Goal: Task Accomplishment & Management: Use online tool/utility

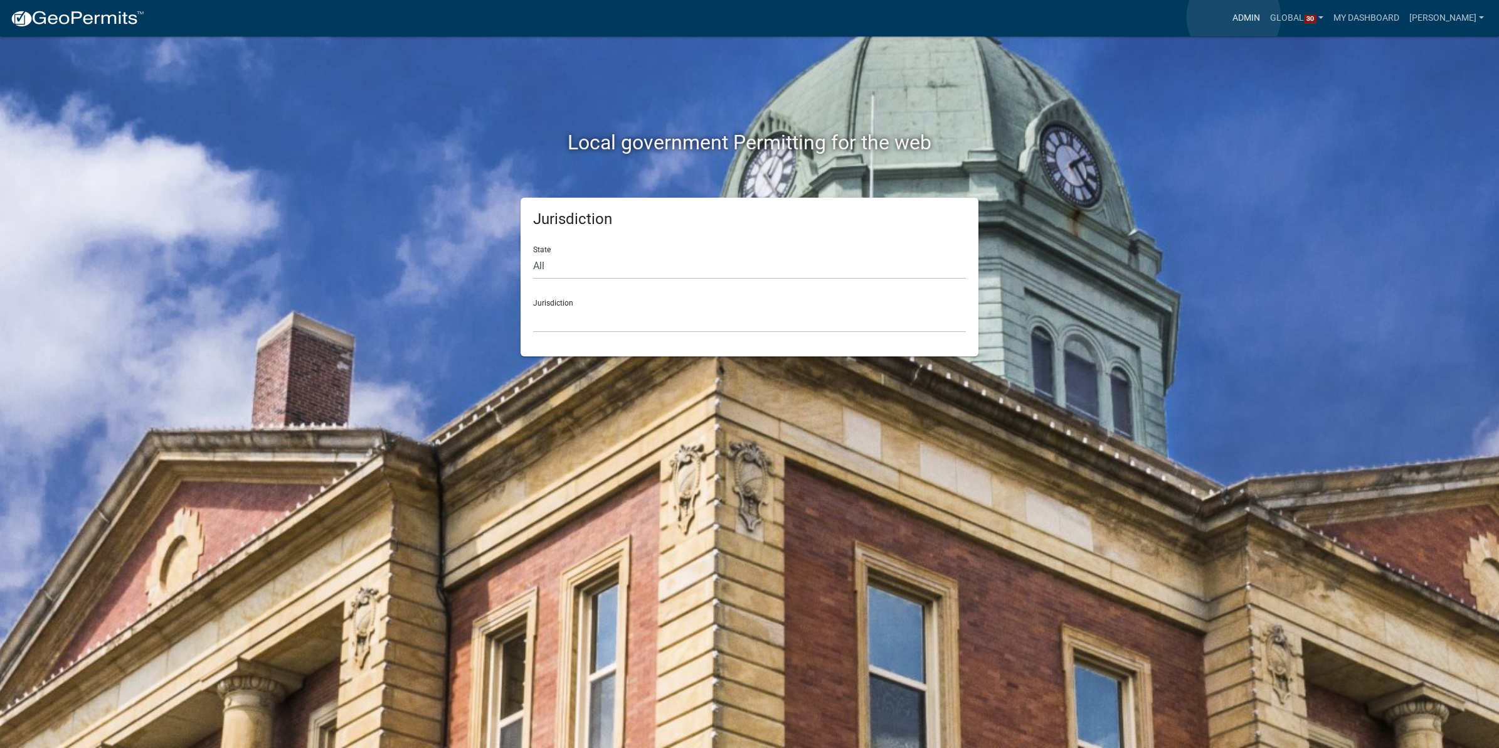
click at [1234, 17] on link "Admin" at bounding box center [1247, 18] width 38 height 24
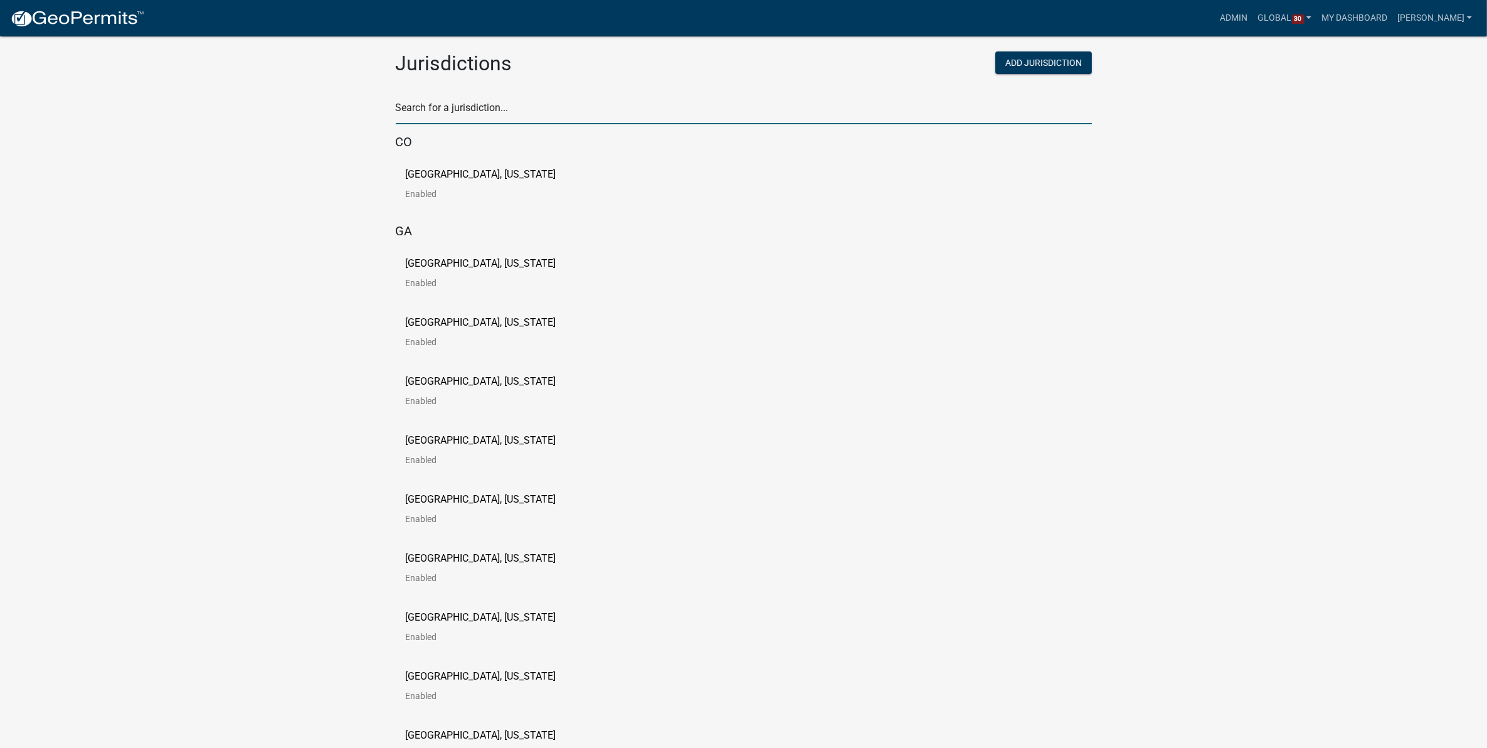
click at [456, 120] on input "text" at bounding box center [744, 111] width 696 height 26
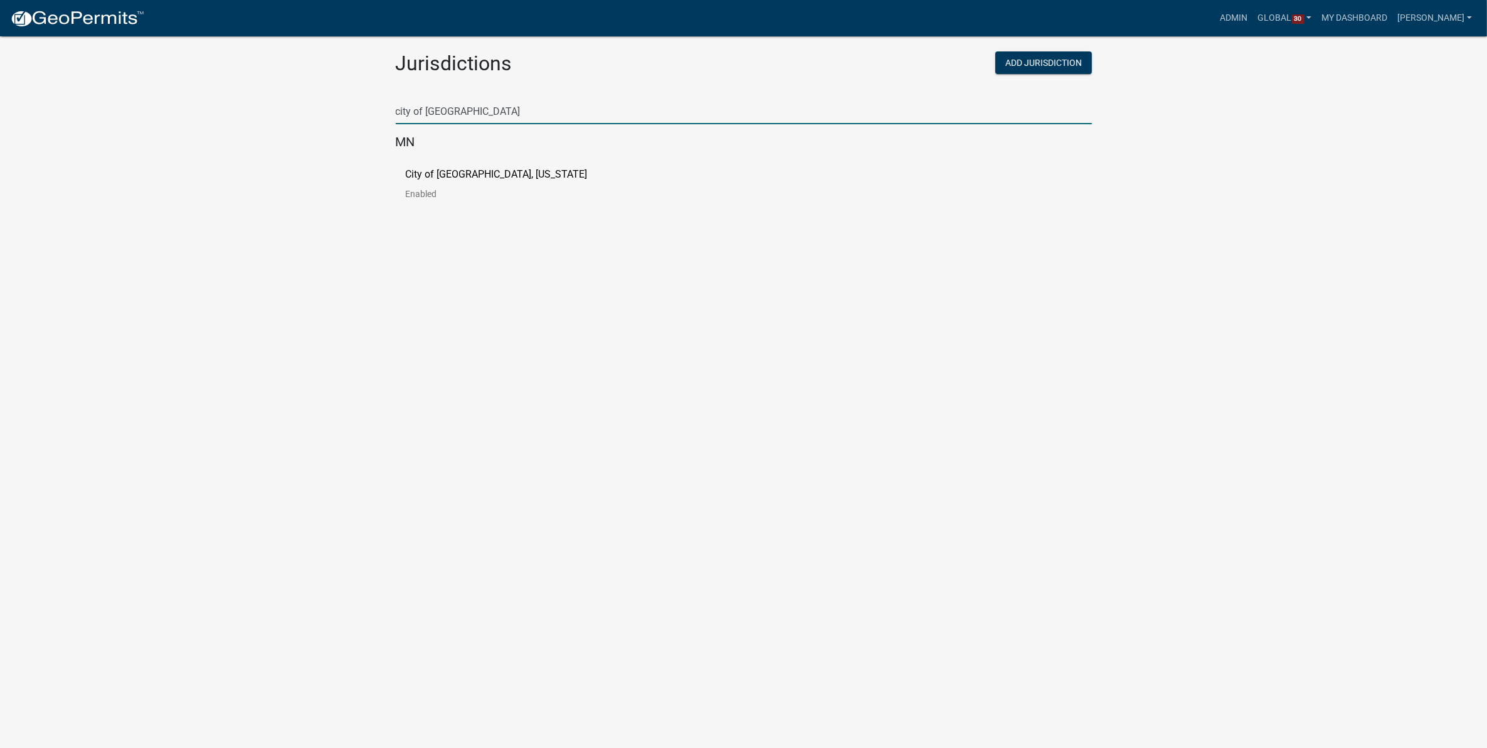
type input "city of [GEOGRAPHIC_DATA]"
click at [455, 171] on p "City of [GEOGRAPHIC_DATA], [US_STATE]" at bounding box center [497, 174] width 182 height 10
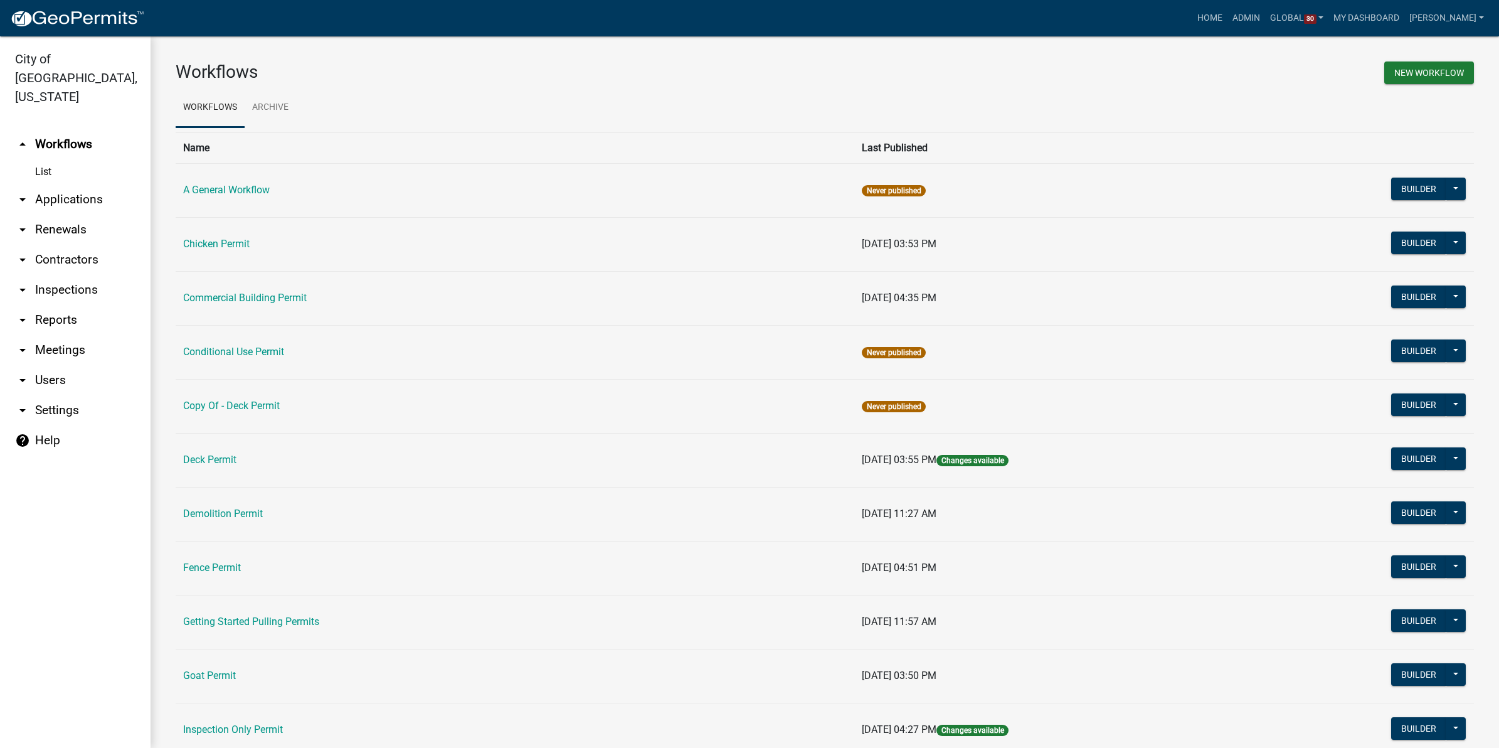
click at [38, 184] on link "arrow_drop_down Applications" at bounding box center [75, 199] width 151 height 30
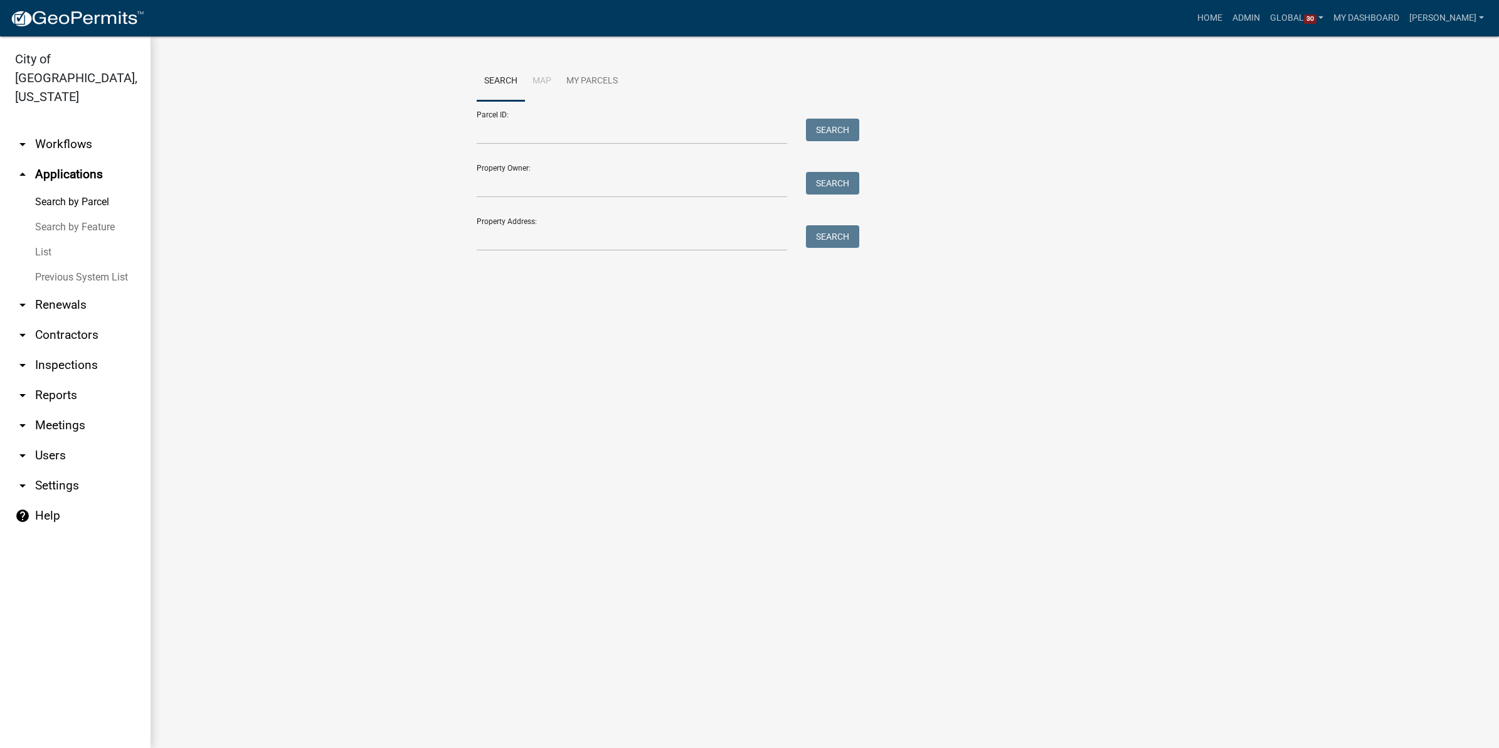
click at [47, 240] on link "List" at bounding box center [75, 252] width 151 height 25
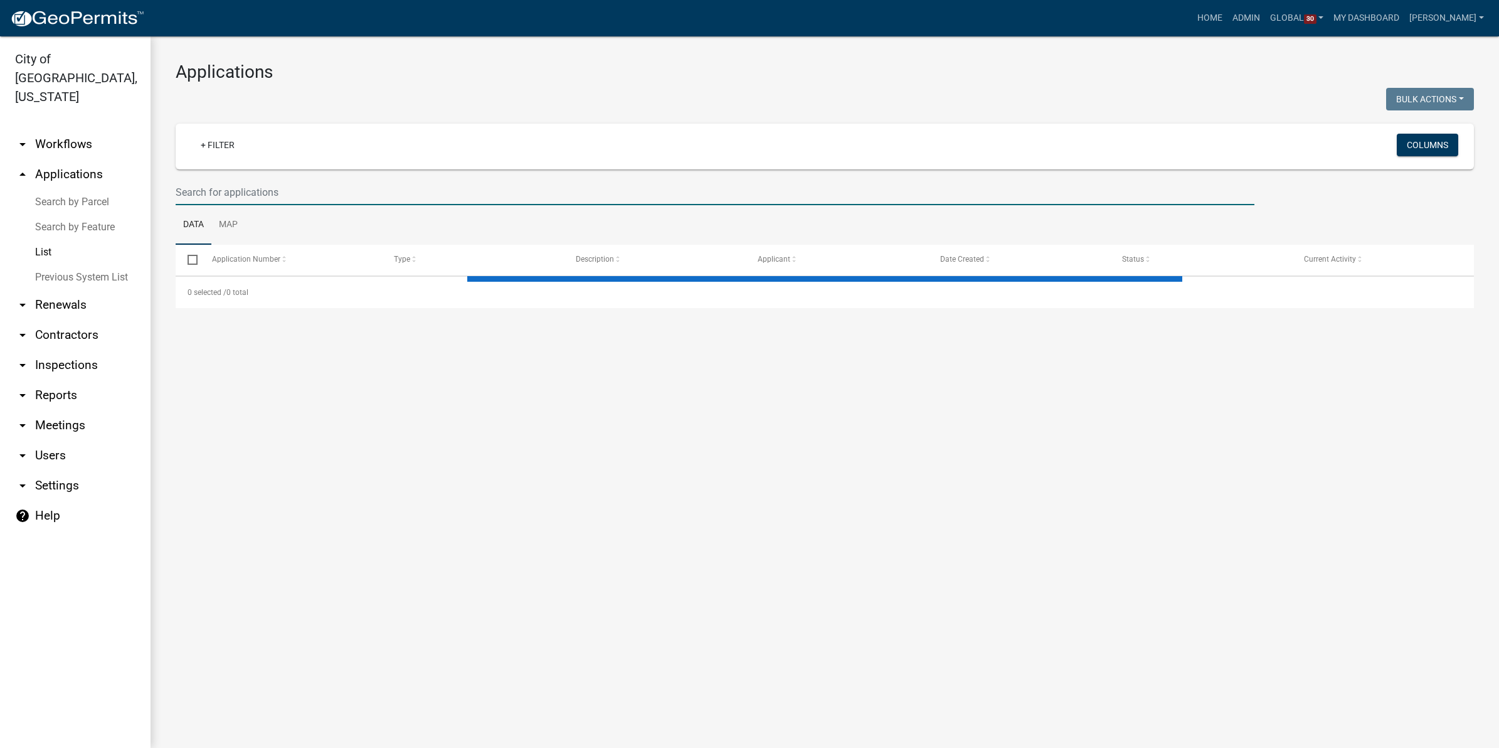
click at [311, 193] on input "text" at bounding box center [715, 192] width 1079 height 26
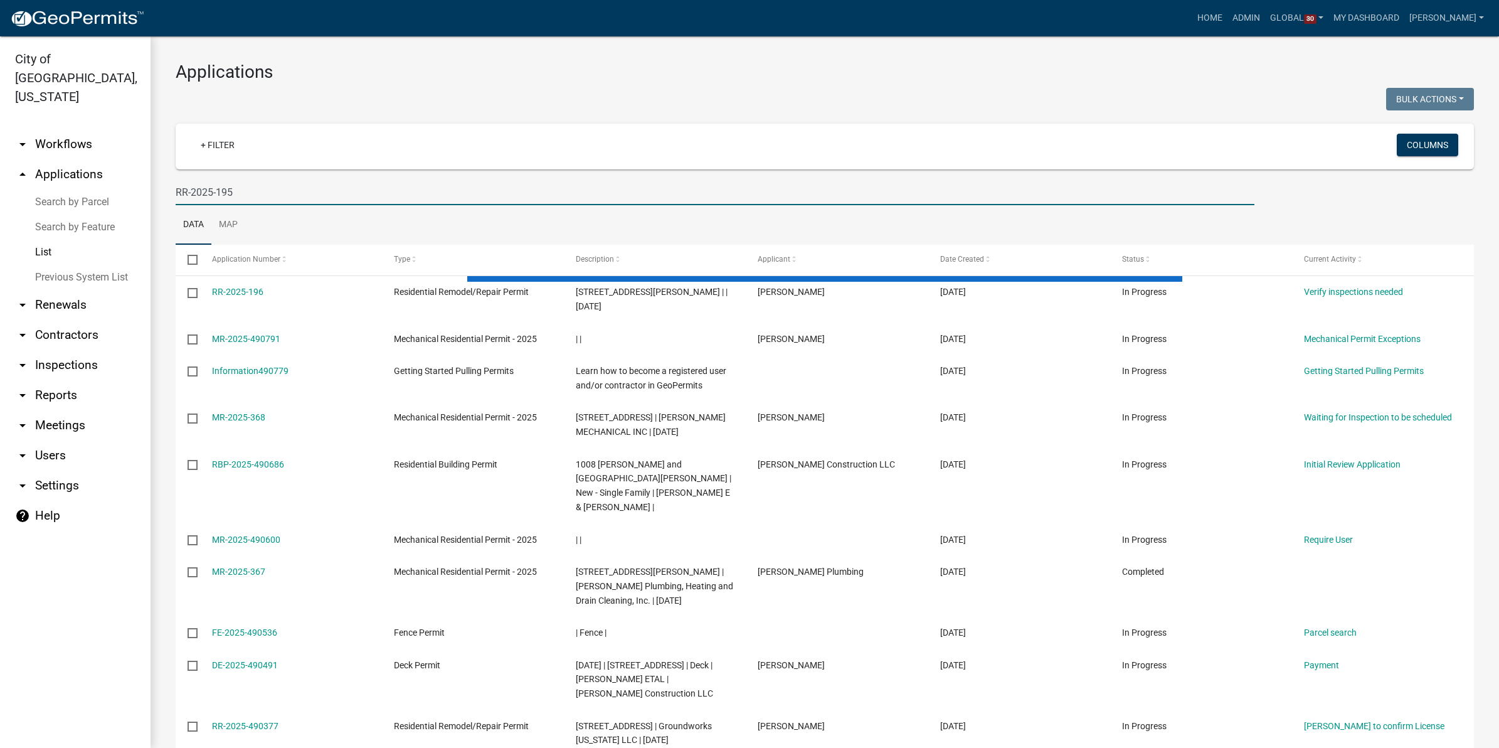
type input "RR-2025-195"
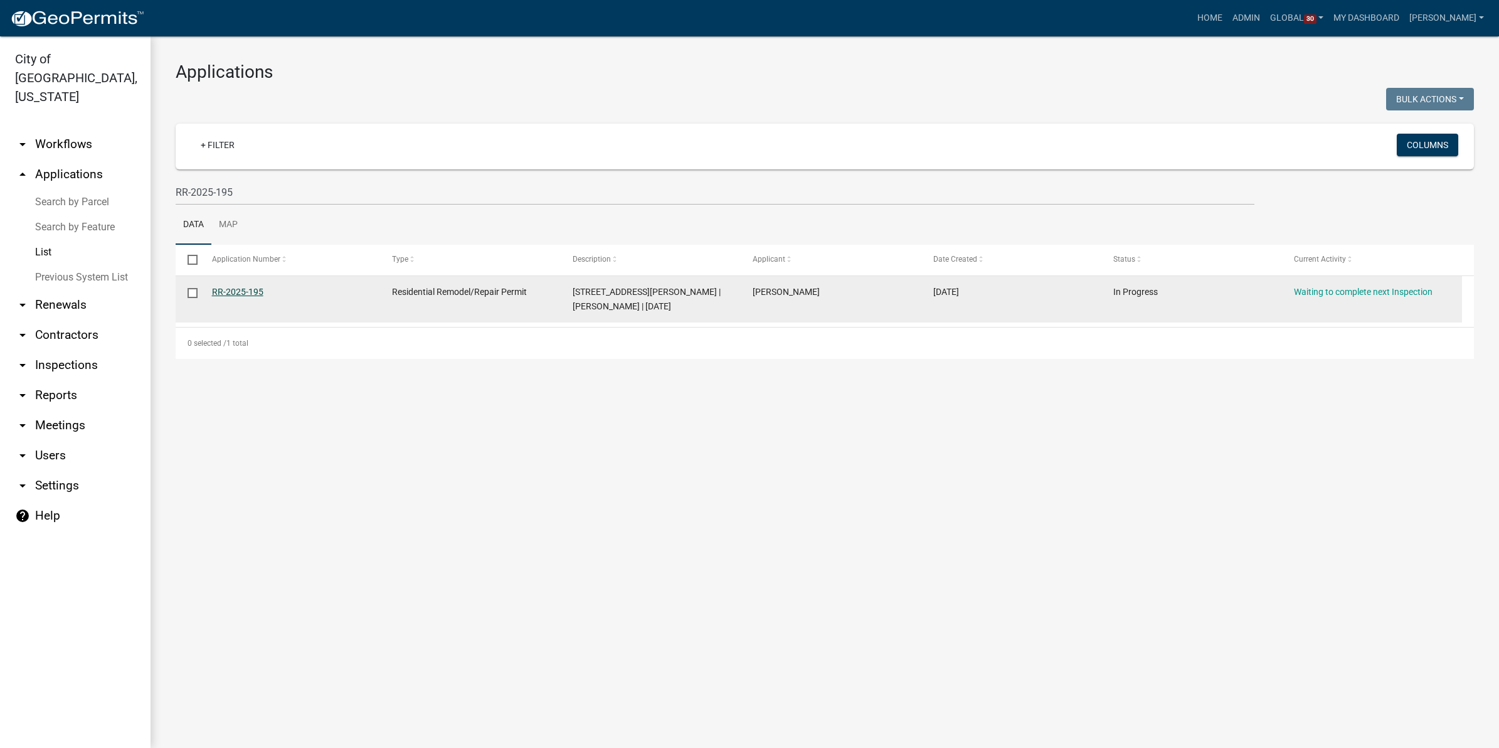
click at [226, 290] on link "RR-2025-195" at bounding box center [237, 292] width 51 height 10
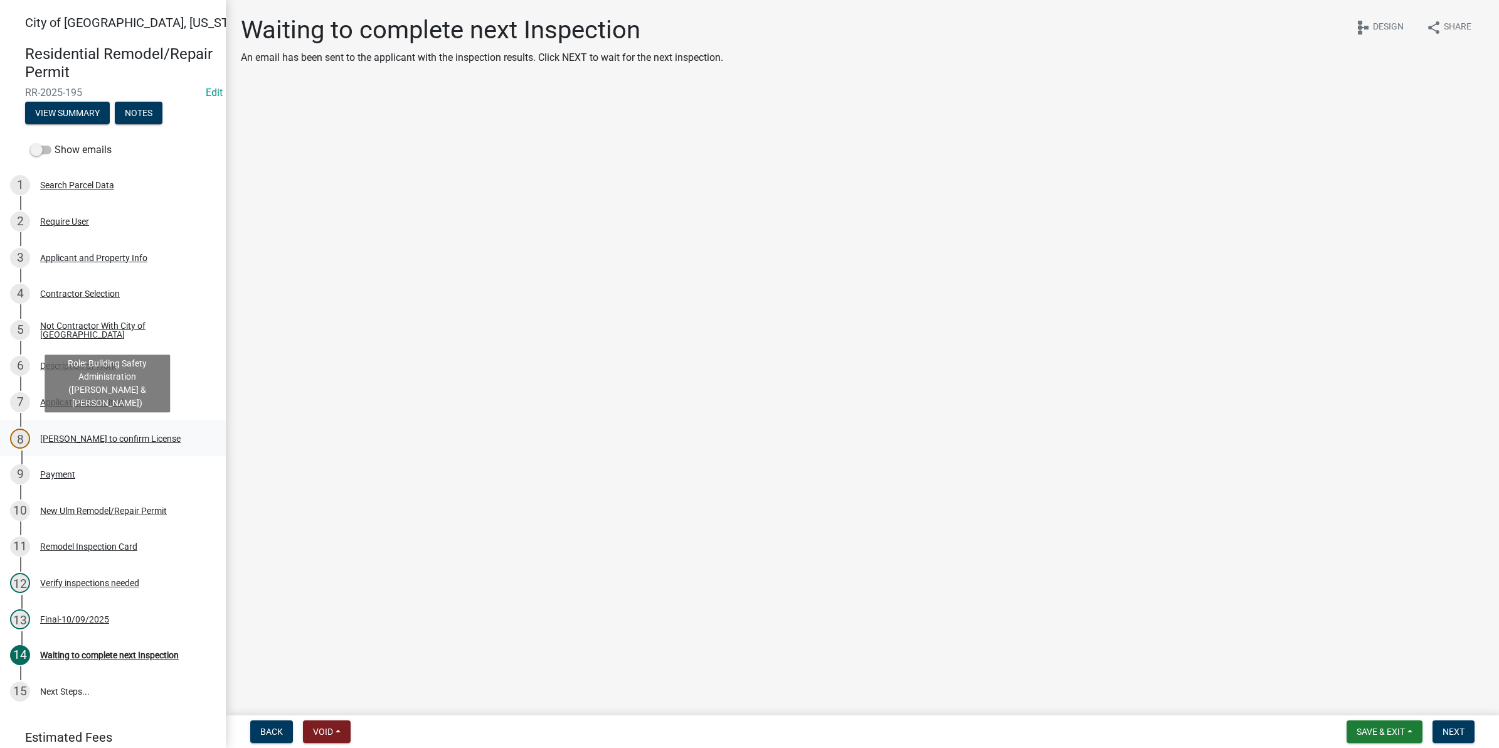
scroll to position [78, 0]
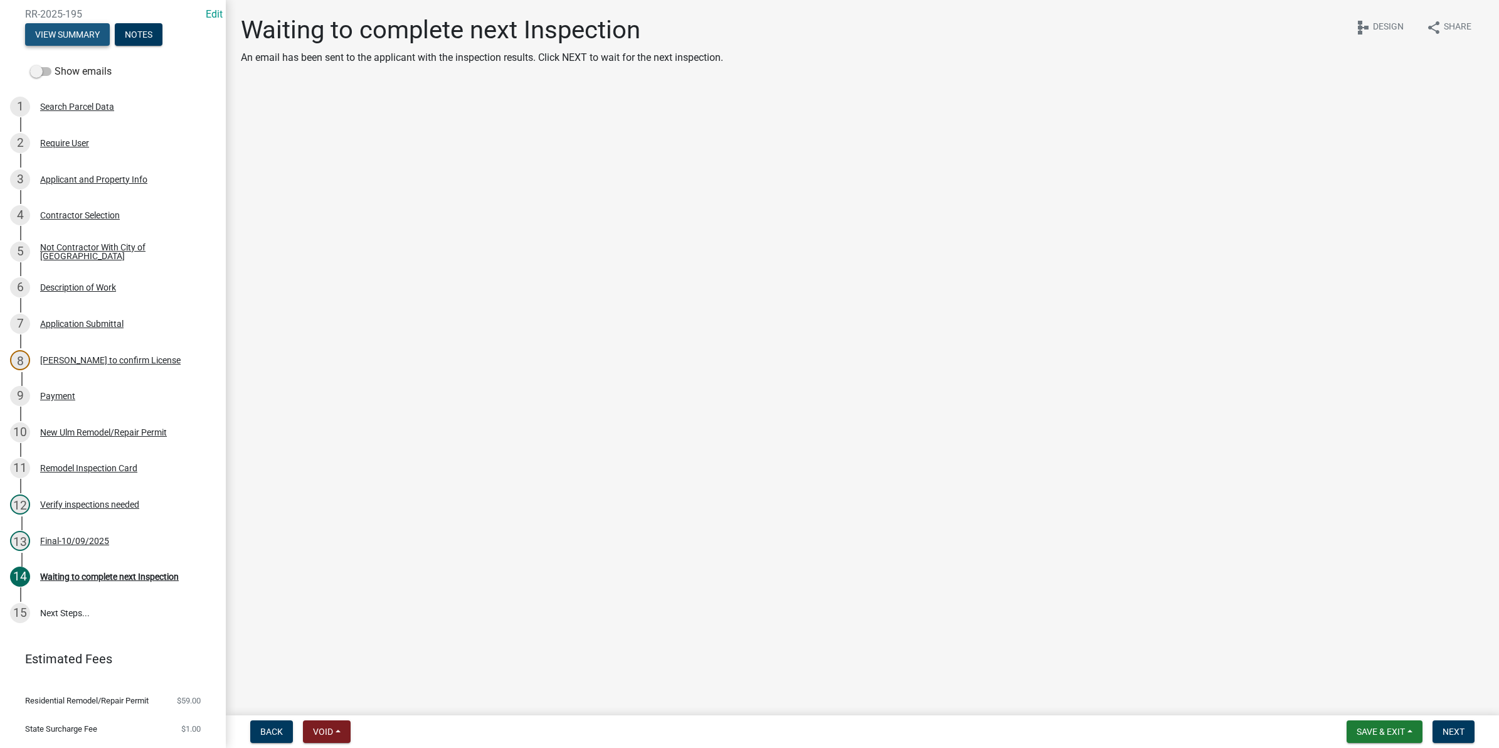
click at [70, 40] on button "View Summary" at bounding box center [67, 34] width 85 height 23
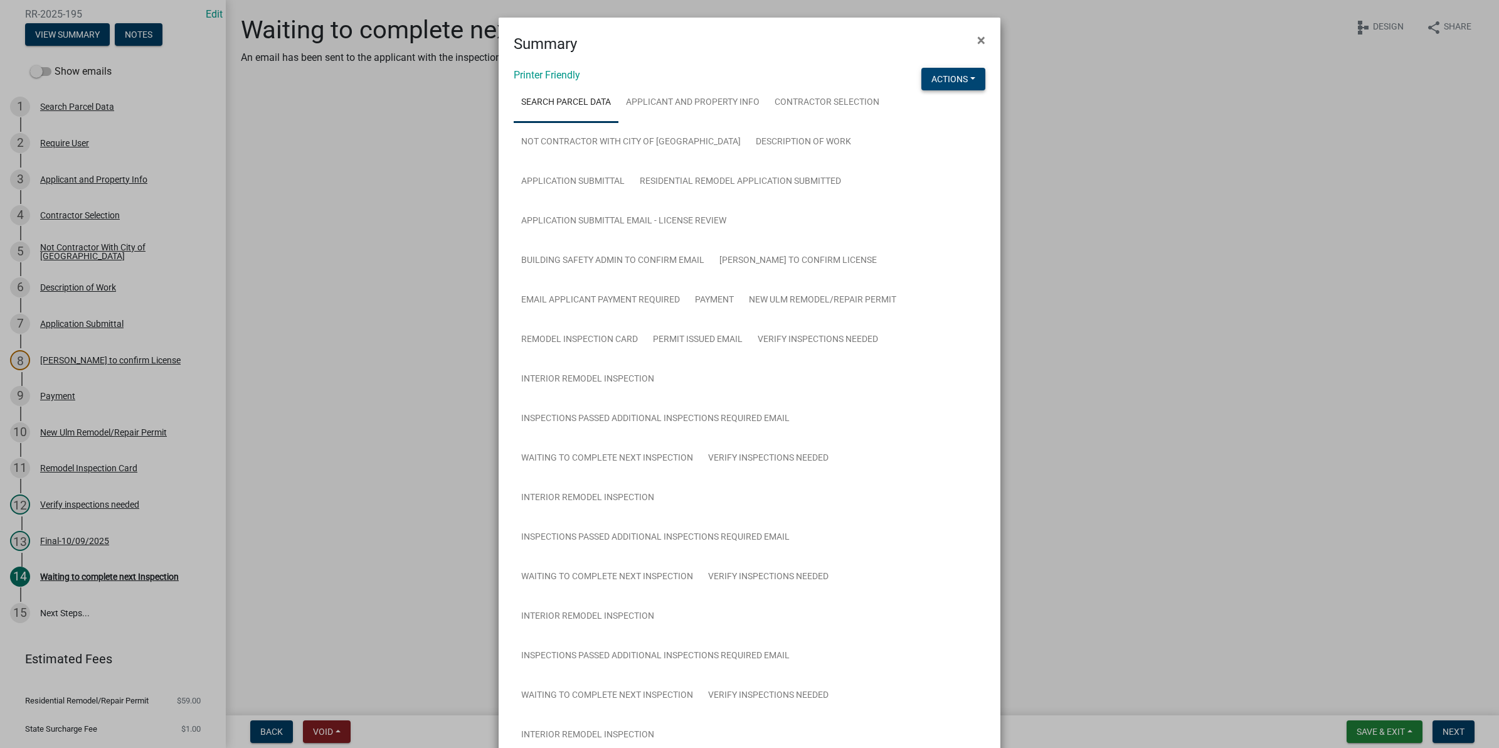
click at [951, 78] on button "Actions" at bounding box center [953, 79] width 64 height 23
click at [950, 113] on link "View Application Workflow" at bounding box center [995, 112] width 148 height 30
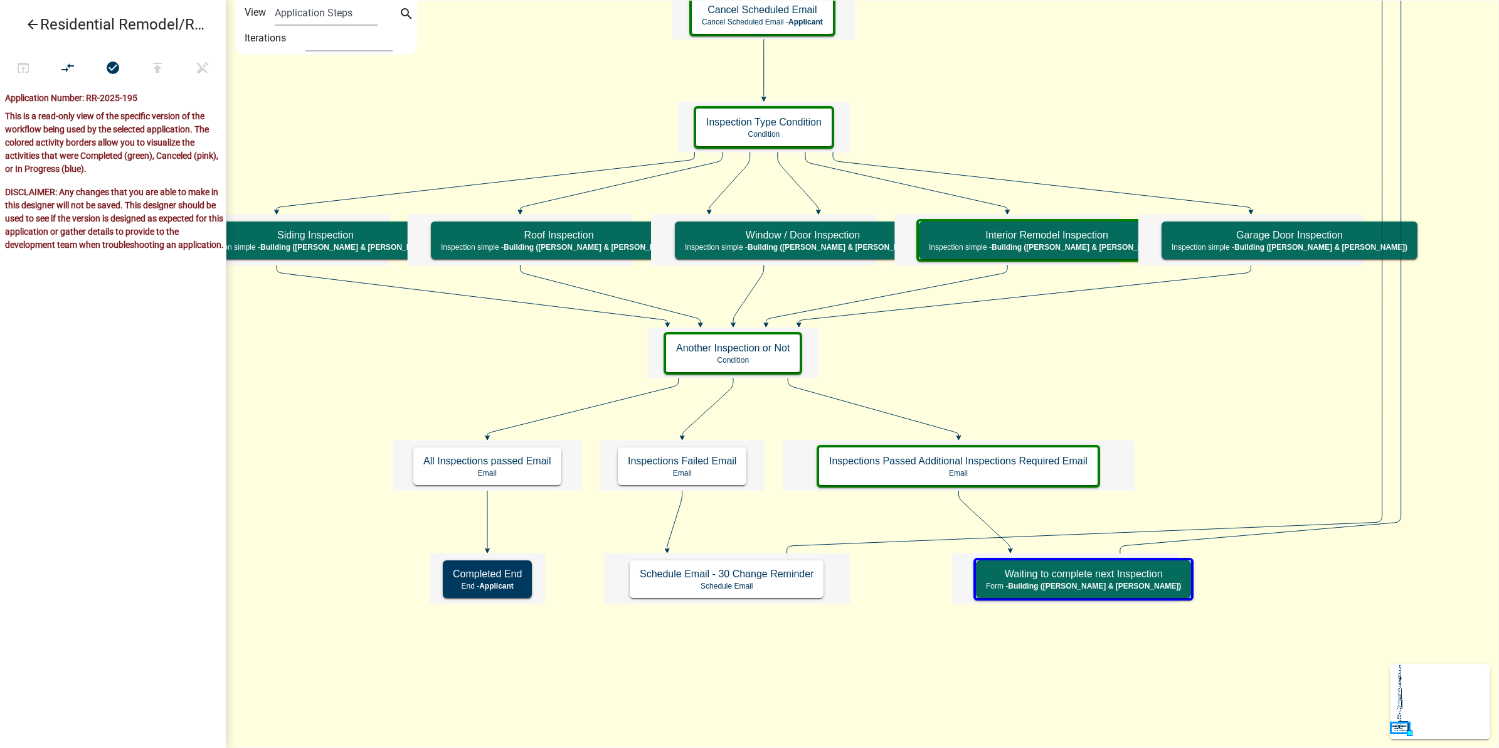
click at [30, 19] on icon "arrow_back" at bounding box center [32, 26] width 15 height 18
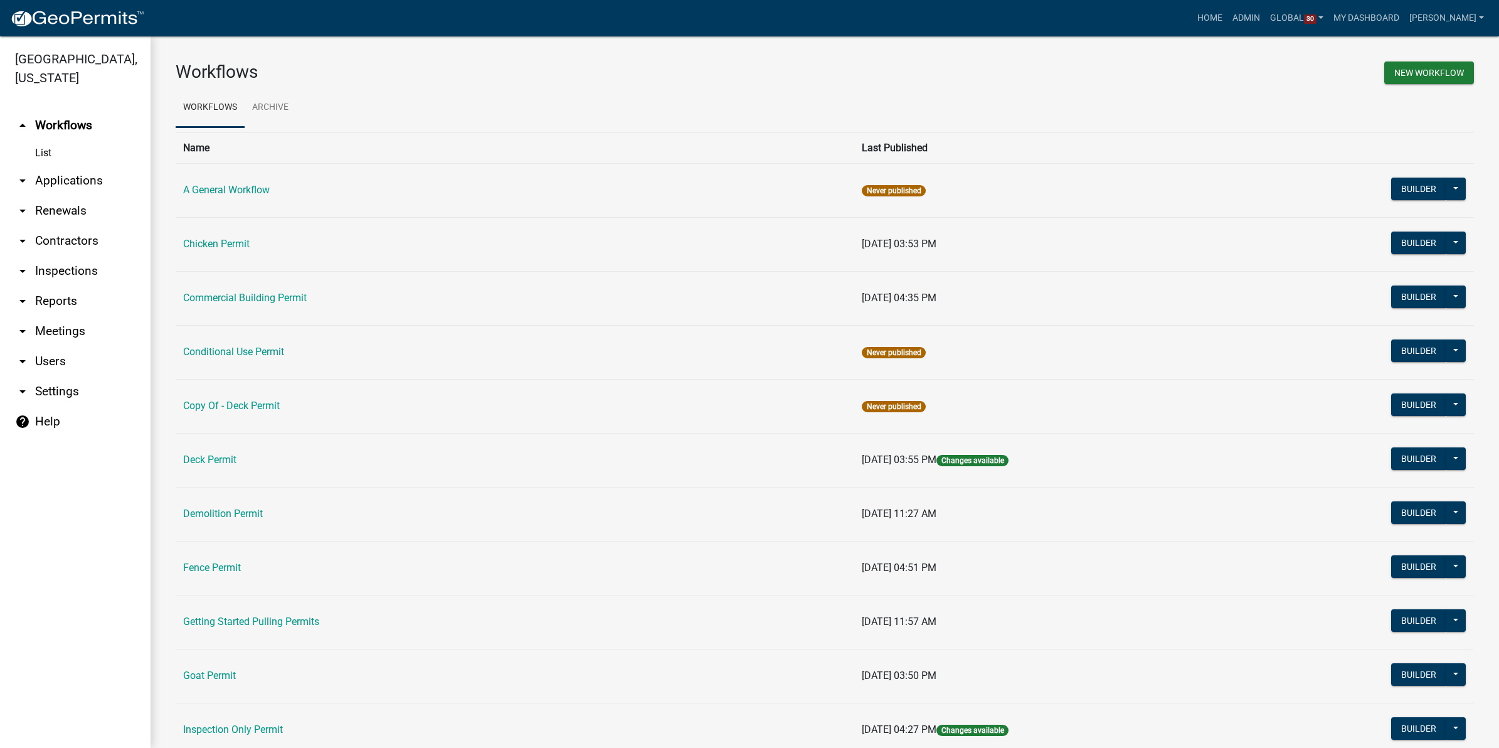
click at [66, 178] on link "arrow_drop_down Applications" at bounding box center [75, 181] width 151 height 30
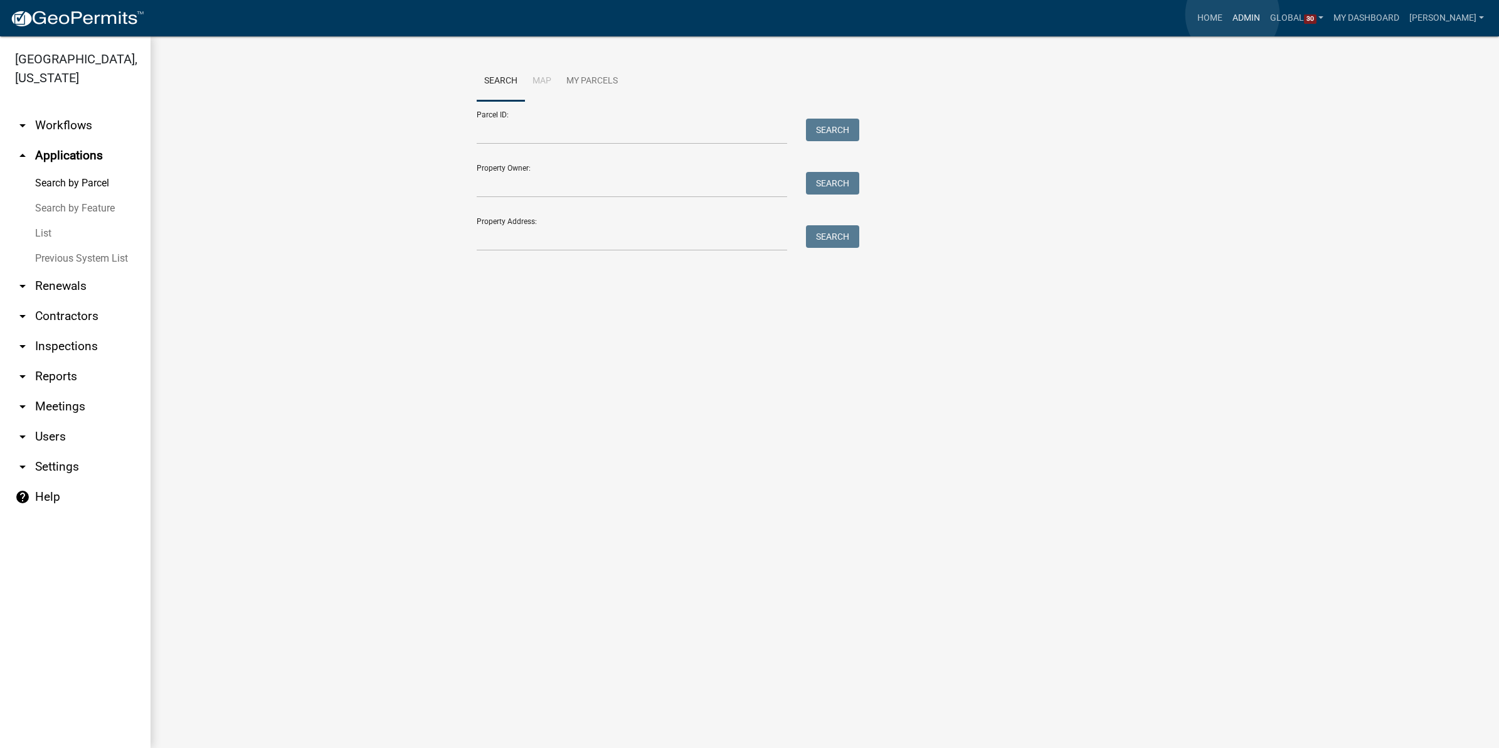
click at [1233, 14] on link "Admin" at bounding box center [1247, 18] width 38 height 24
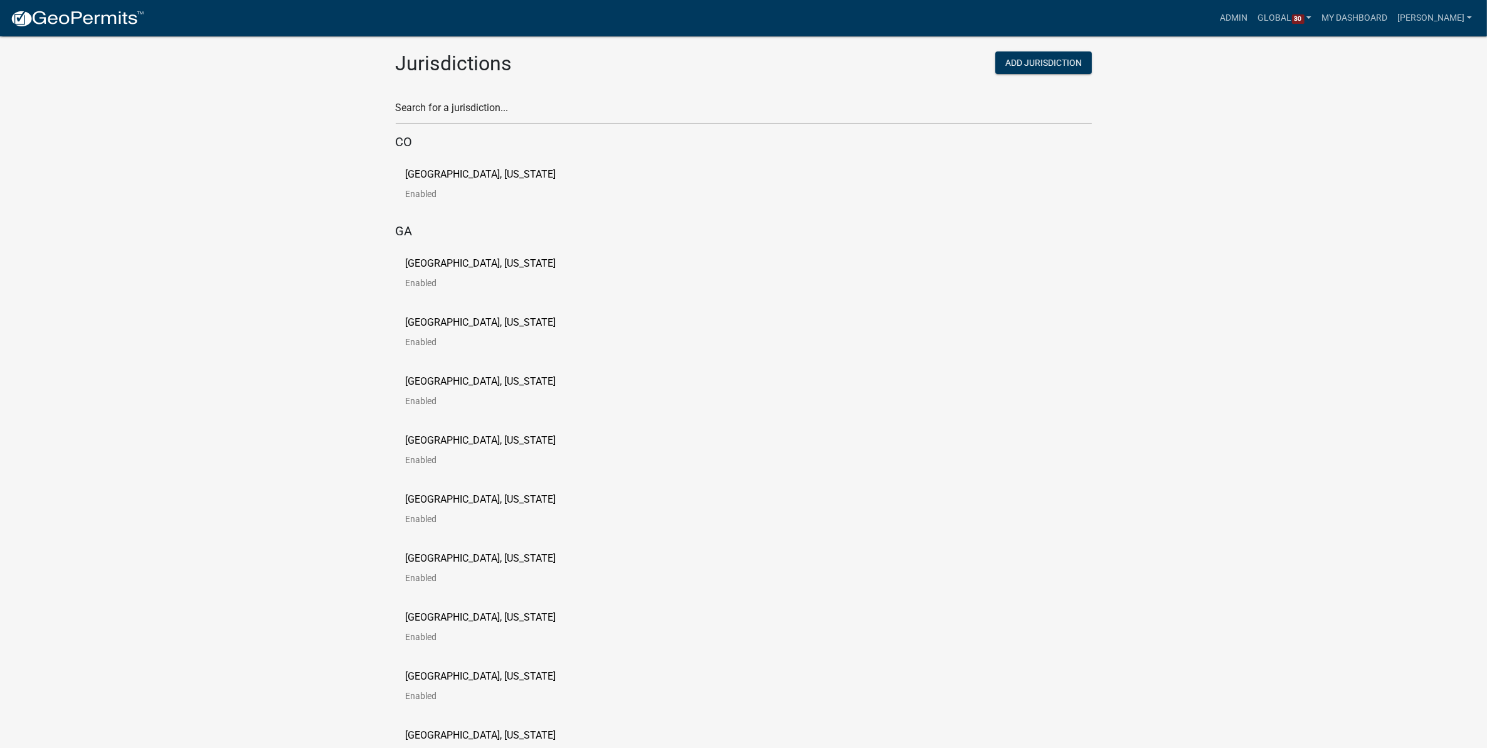
click at [444, 97] on div "Search for a jurisdiction..." at bounding box center [744, 102] width 696 height 43
click at [514, 108] on input "text" at bounding box center [744, 111] width 696 height 26
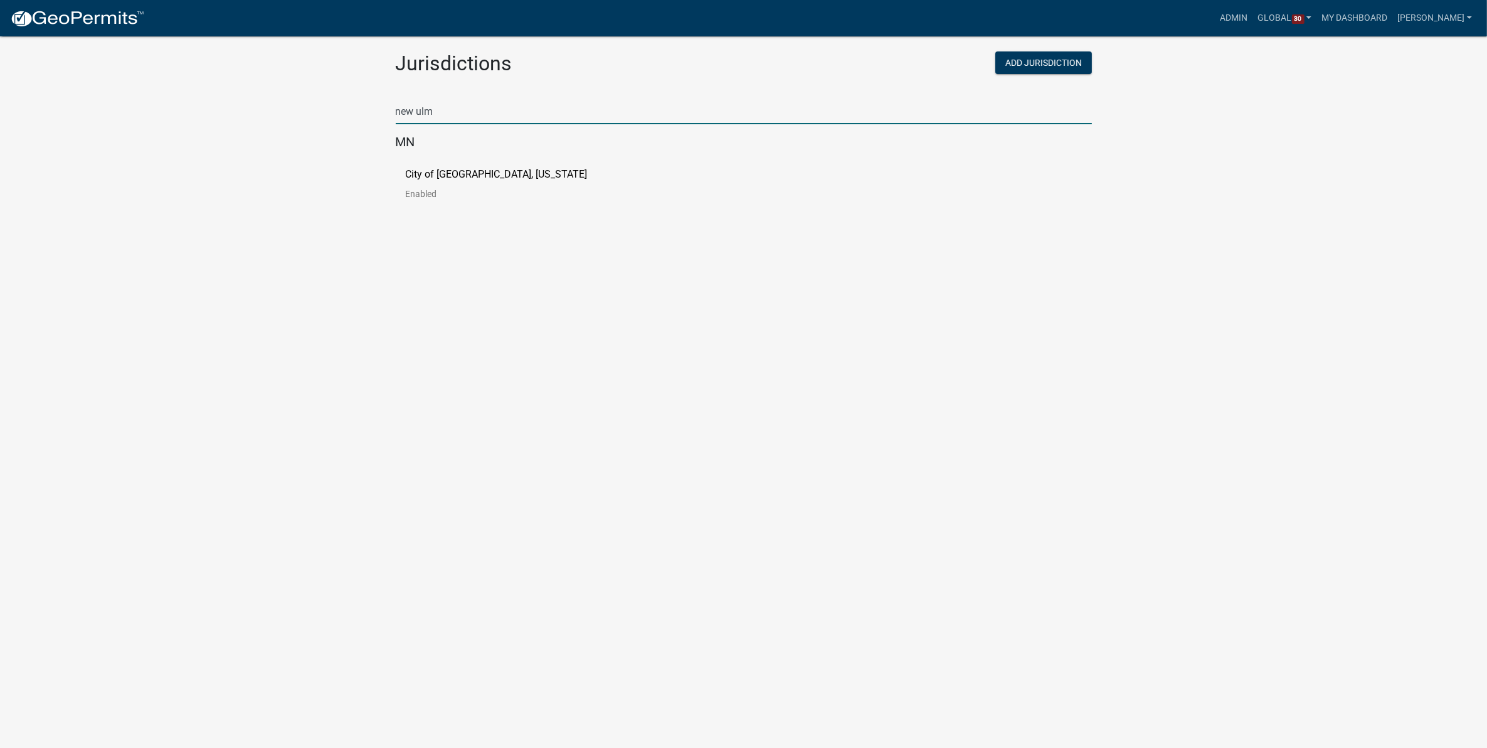
type input "new ulm"
click at [479, 178] on p "City of [GEOGRAPHIC_DATA], [US_STATE]" at bounding box center [497, 174] width 182 height 10
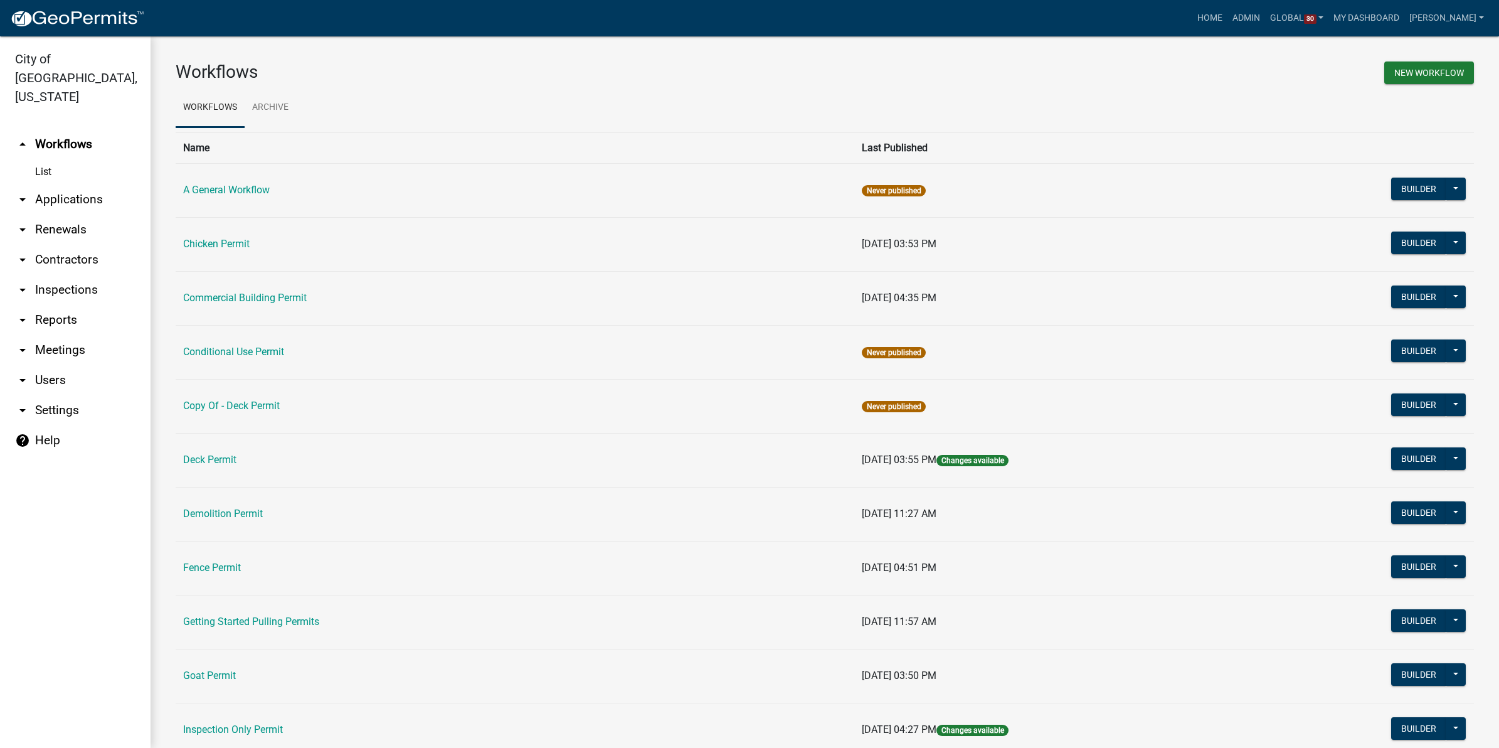
click at [76, 184] on link "arrow_drop_down Applications" at bounding box center [75, 199] width 151 height 30
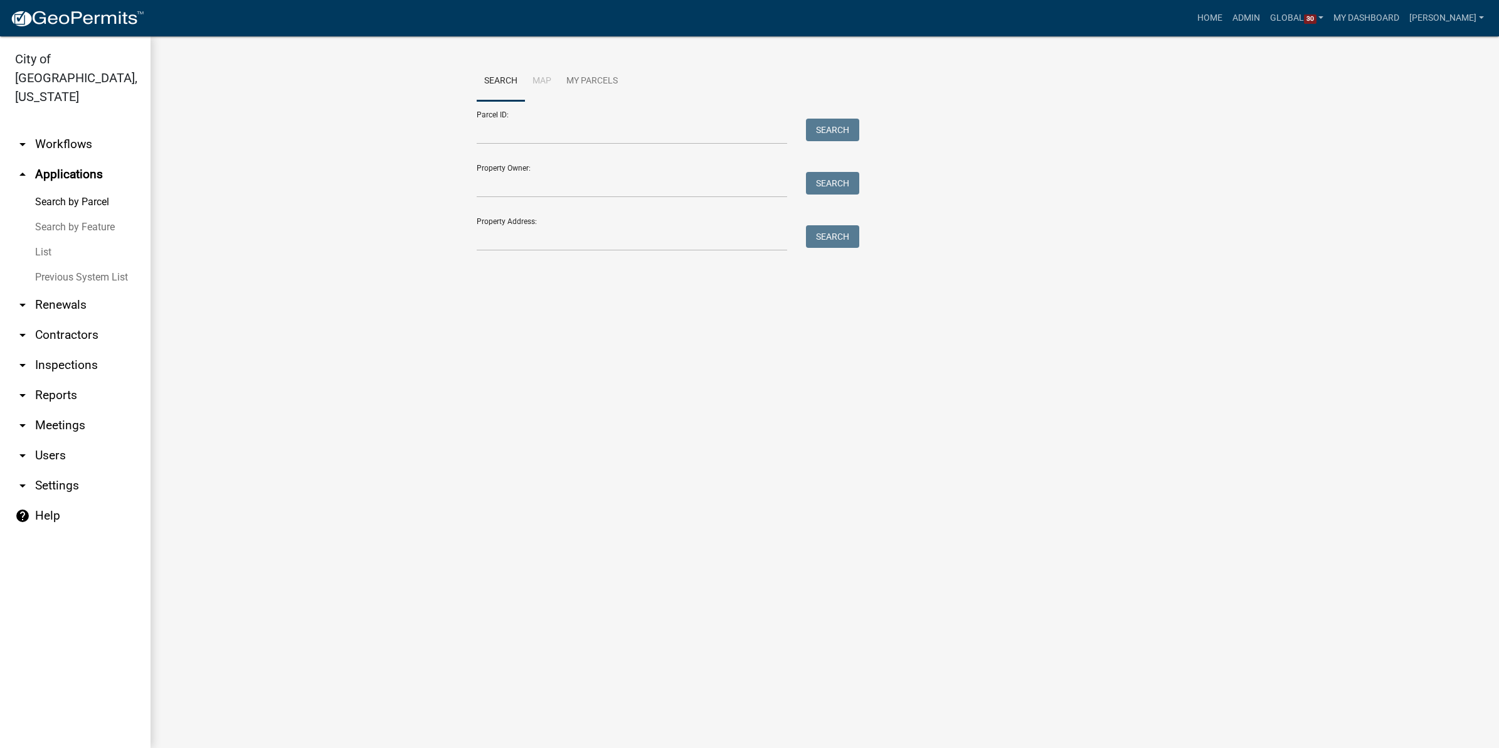
click at [39, 240] on link "List" at bounding box center [75, 252] width 151 height 25
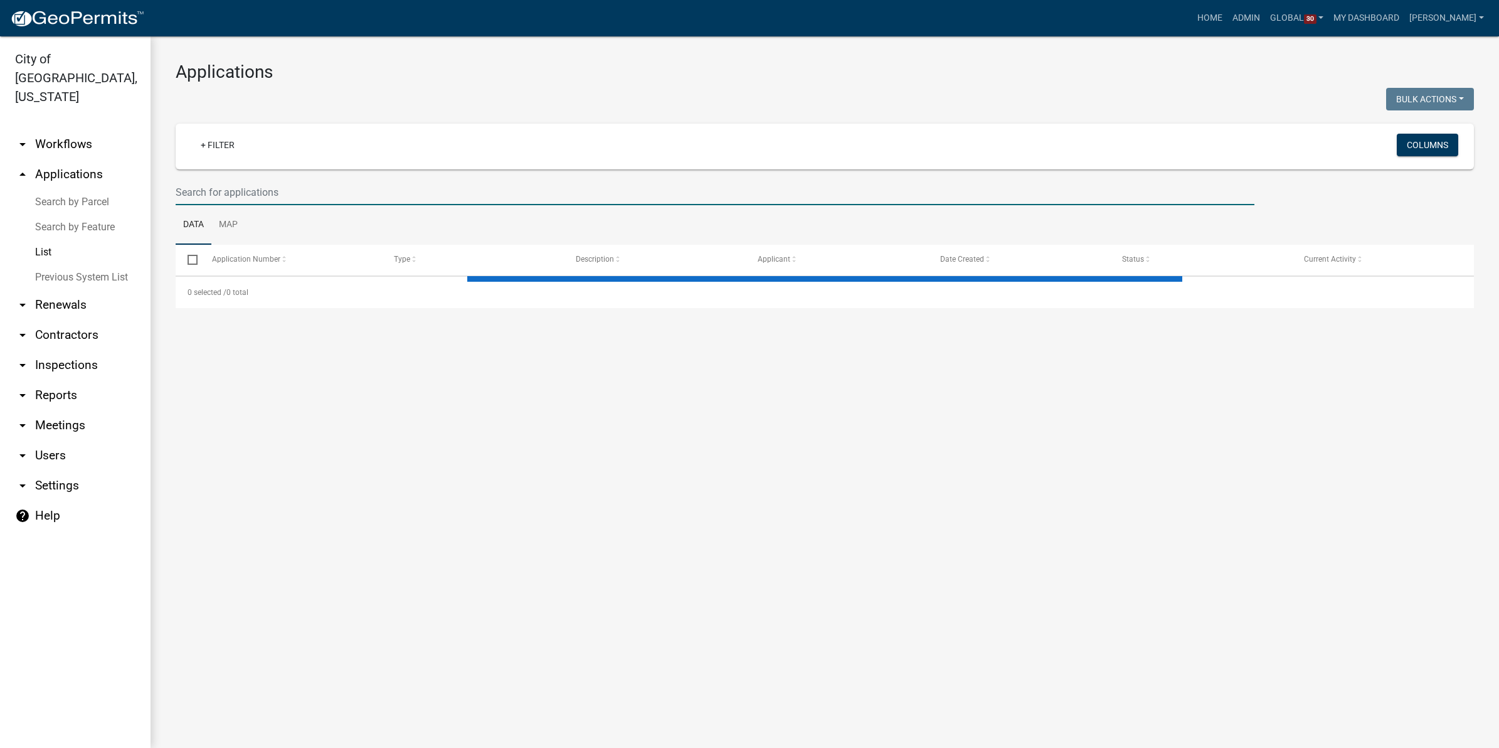
click at [218, 191] on input "text" at bounding box center [715, 192] width 1079 height 26
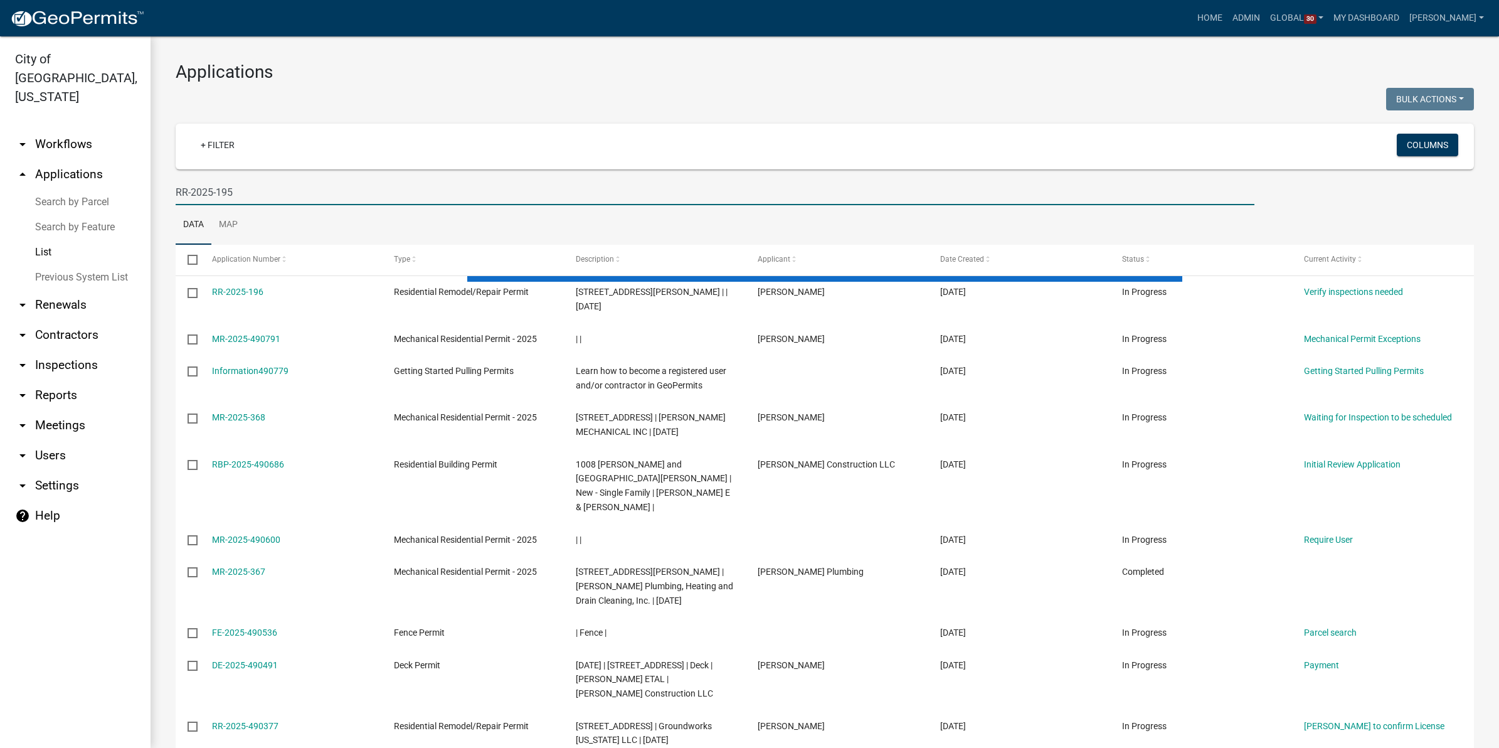
type input "RR-2025-195"
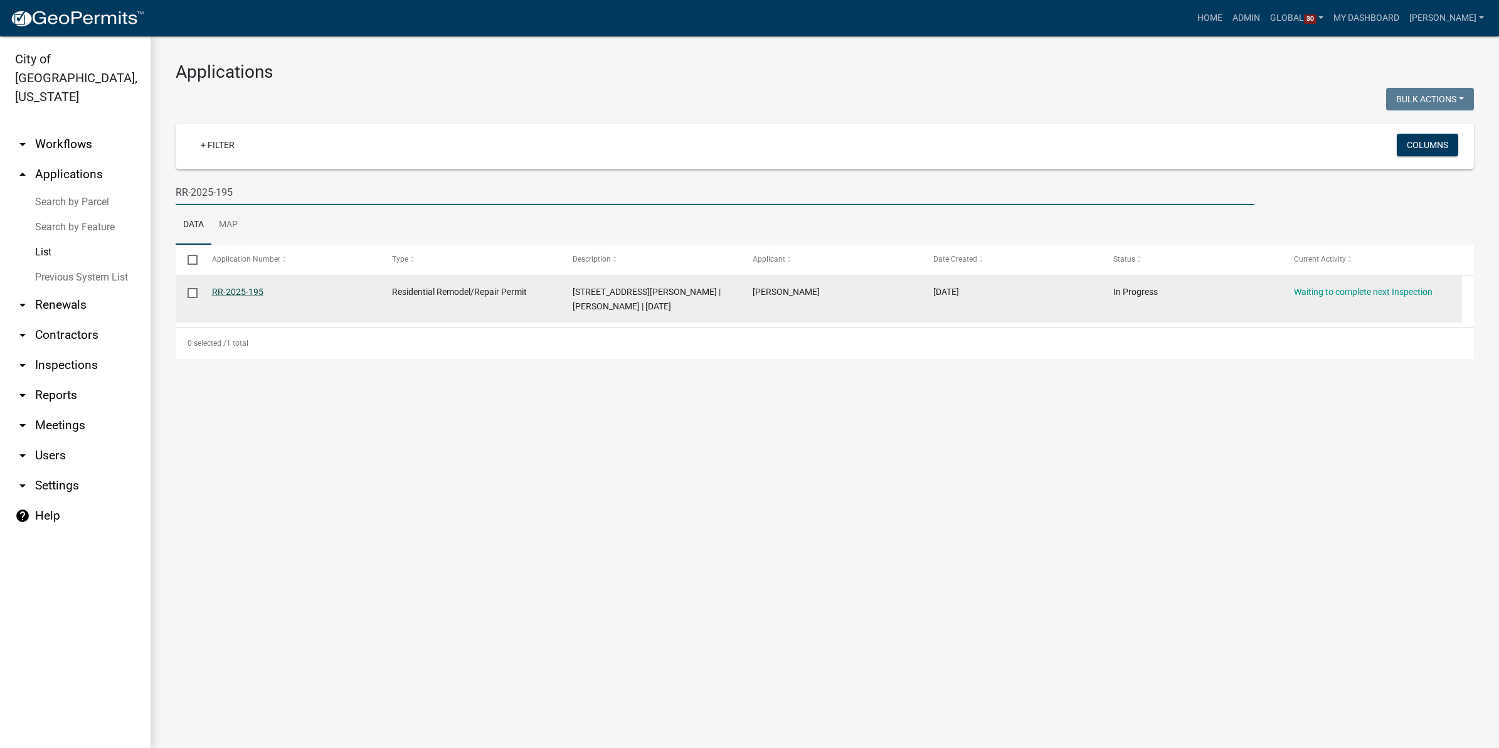
click at [235, 289] on link "RR-2025-195" at bounding box center [237, 292] width 51 height 10
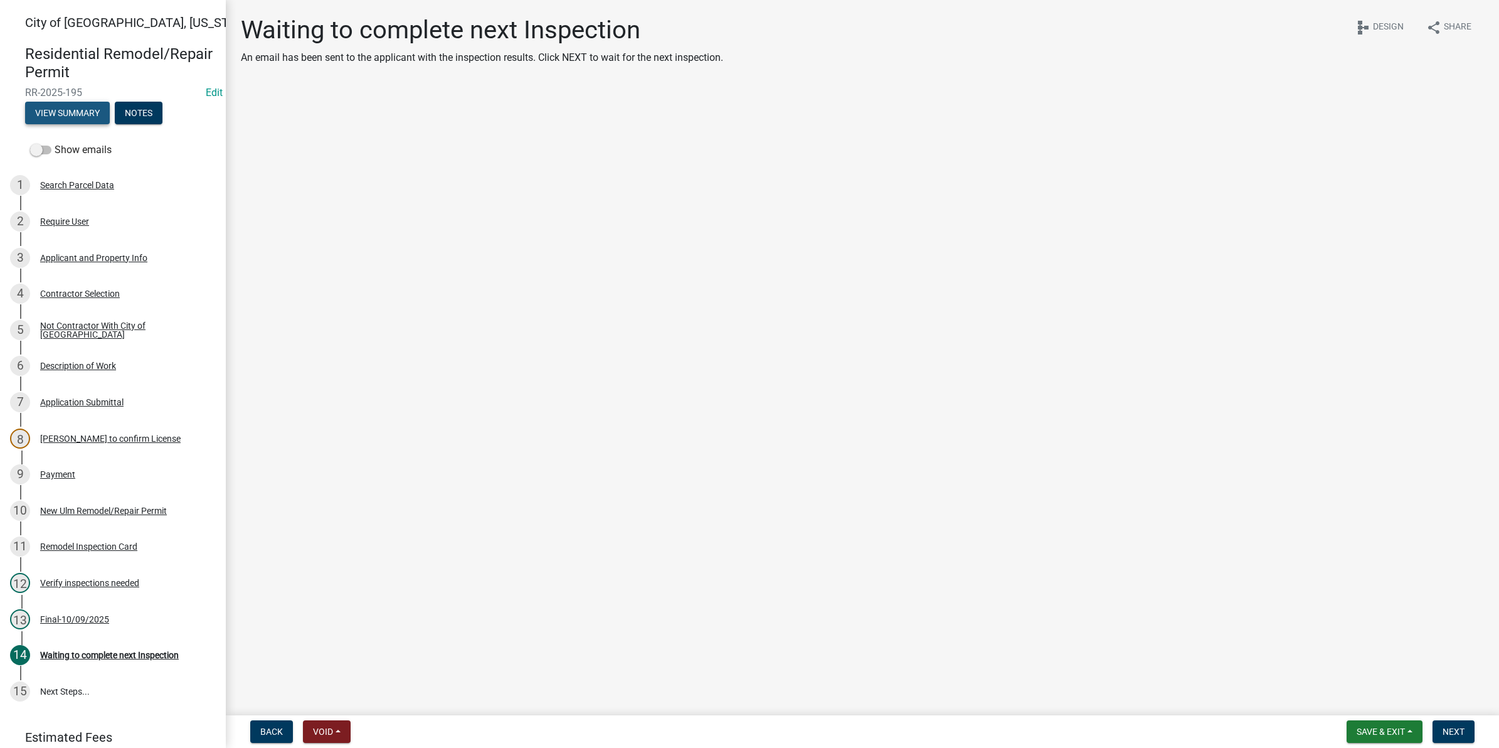
click at [65, 110] on button "View Summary" at bounding box center [67, 113] width 85 height 23
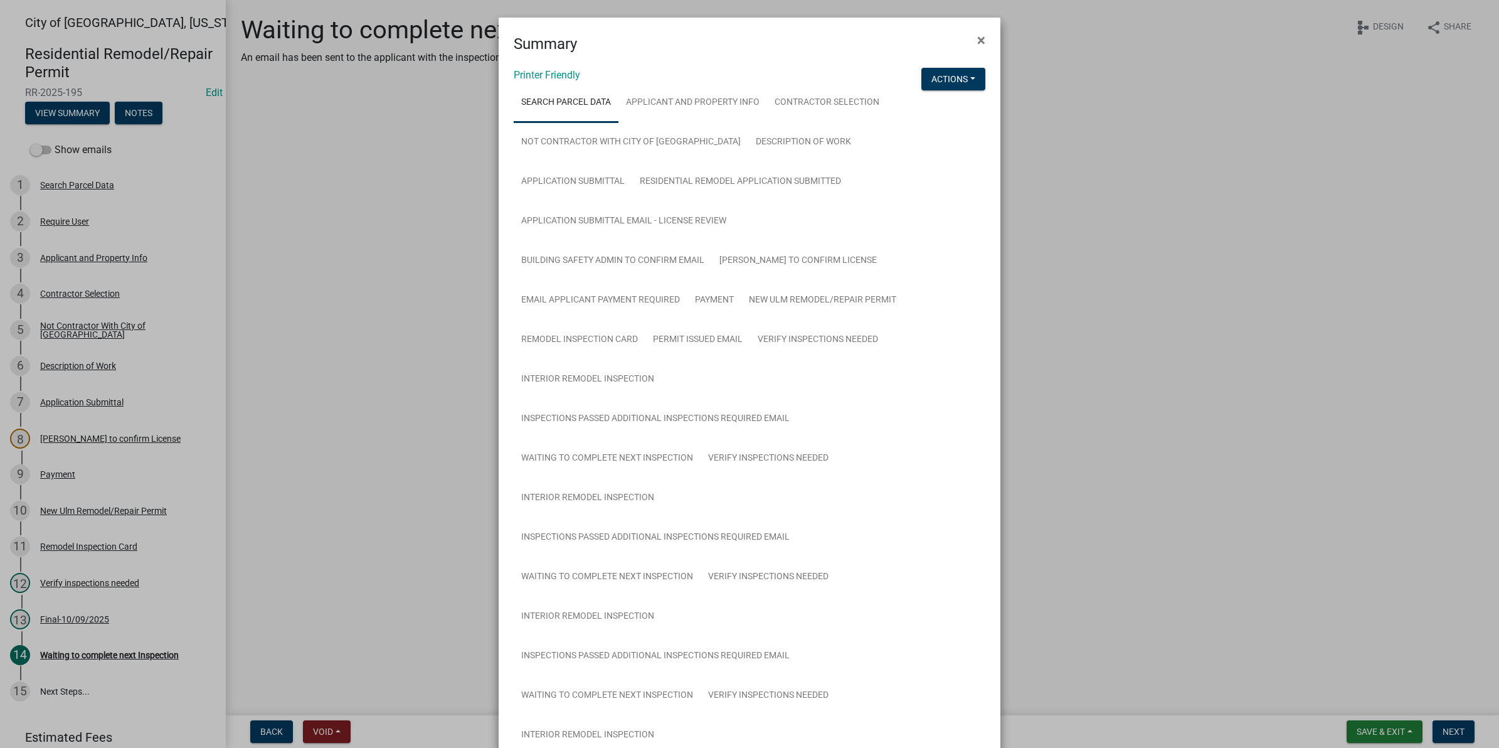
click at [967, 102] on div "Search Parcel Data Applicant and Property Info Contractor Selection Not Contrac…" at bounding box center [750, 641] width 472 height 1116
click at [971, 80] on button "Actions" at bounding box center [953, 79] width 64 height 23
click at [952, 73] on button "Actions" at bounding box center [953, 79] width 64 height 23
click at [945, 77] on button "Actions" at bounding box center [953, 79] width 64 height 23
click at [936, 107] on link "View Application Workflow" at bounding box center [995, 112] width 148 height 30
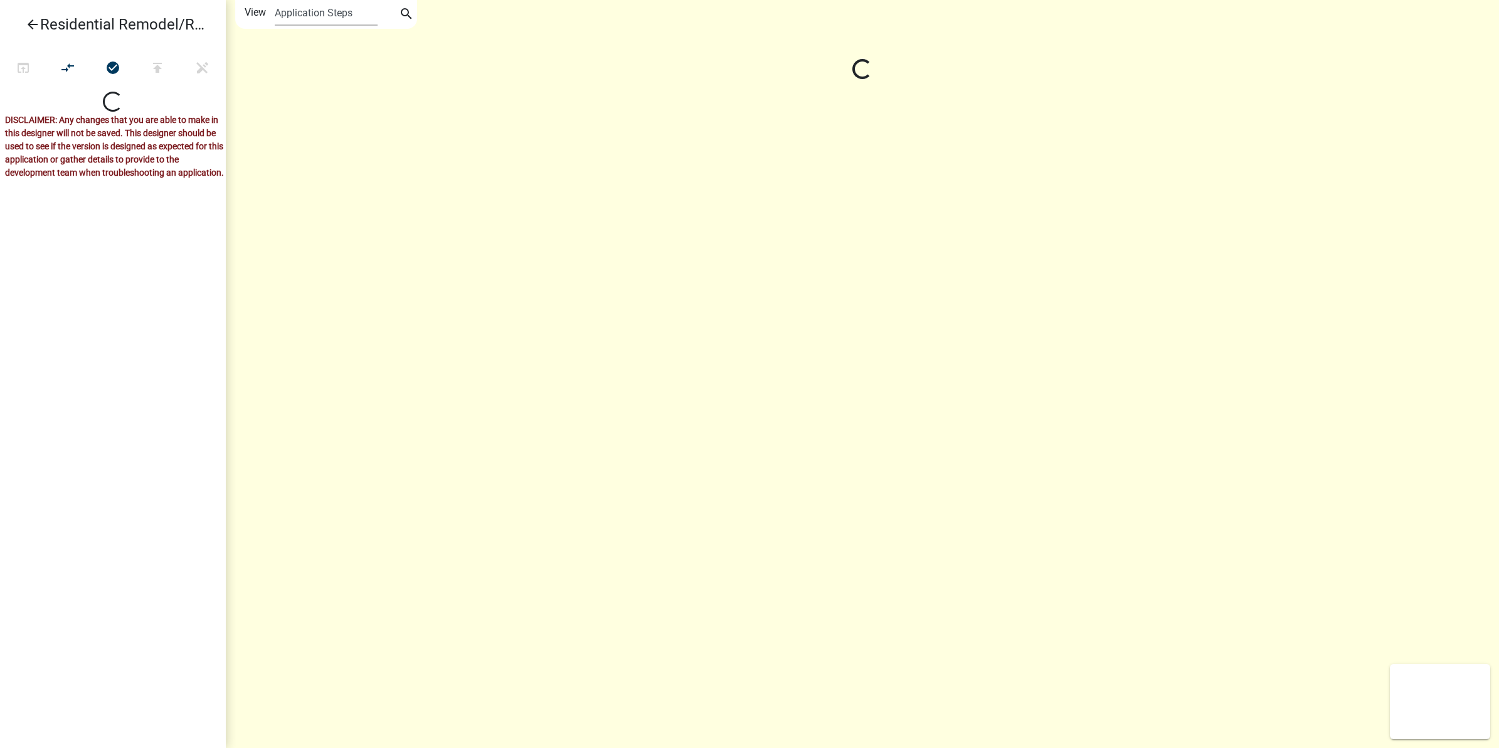
scroll to position [214, 0]
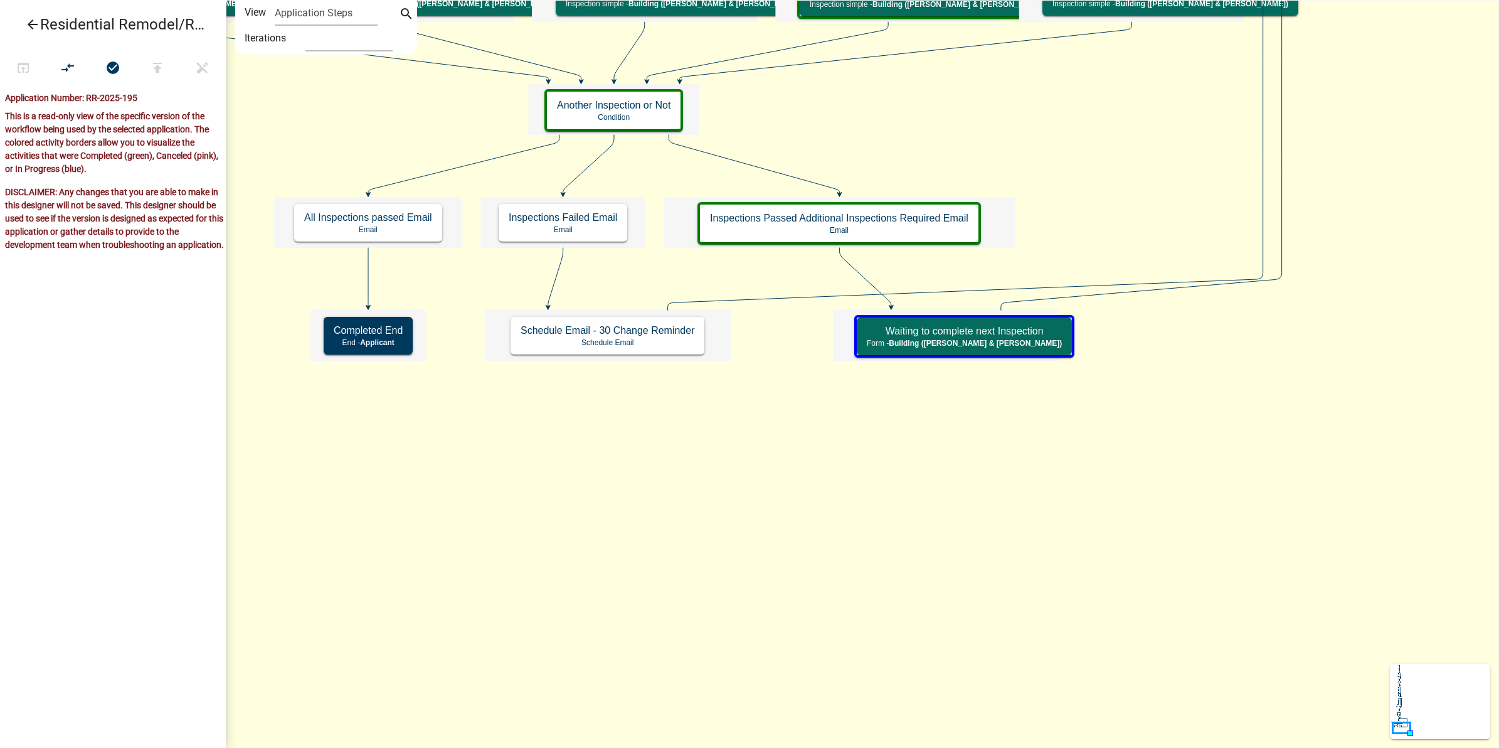
click at [666, 522] on icon "Start Start - Applicant Search Parcel Data Parcel search - Applicant Applicant …" at bounding box center [862, 374] width 1272 height 746
